Goal: Navigation & Orientation: Find specific page/section

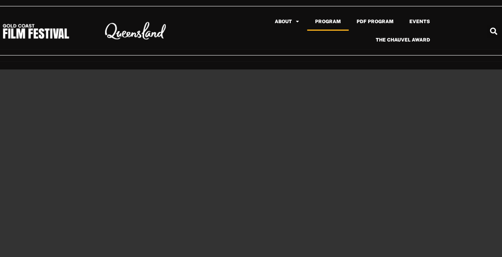
click at [330, 21] on link "Program" at bounding box center [328, 21] width 42 height 18
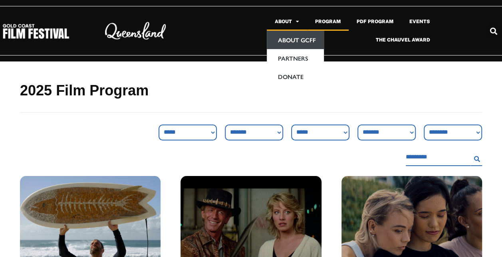
click at [289, 37] on link "About GCFF" at bounding box center [295, 40] width 57 height 18
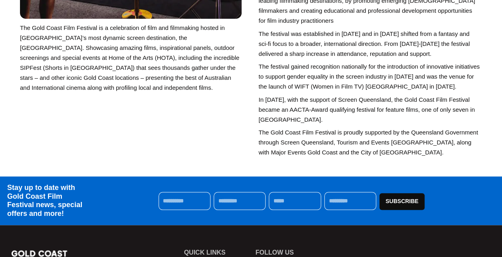
scroll to position [320, 0]
